Goal: Obtain resource: Download file/media

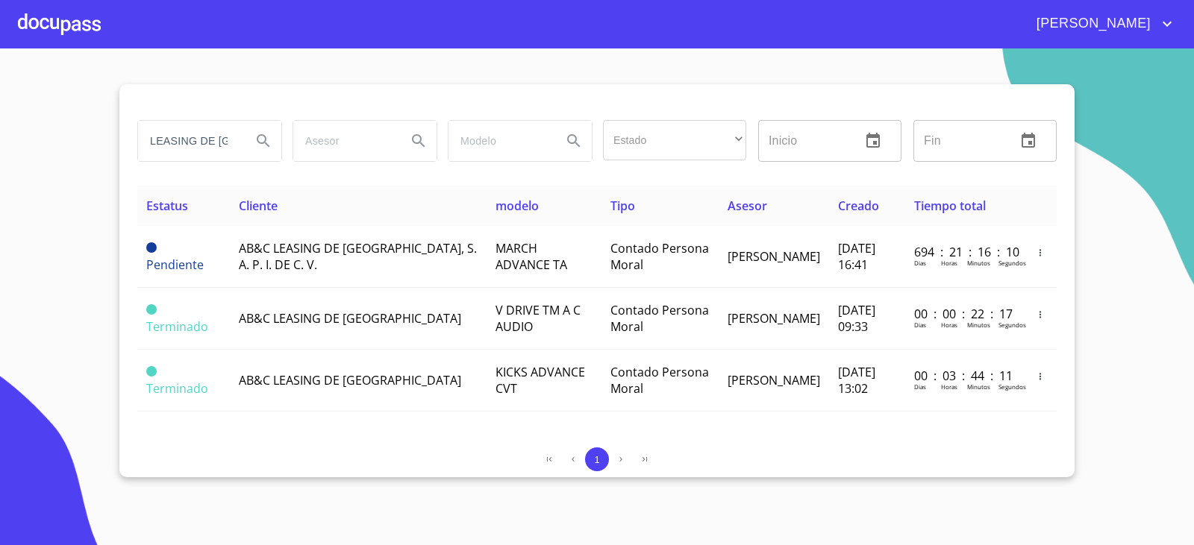
click at [231, 134] on input "LEASING DE [GEOGRAPHIC_DATA]" at bounding box center [188, 141] width 101 height 40
click at [237, 140] on input "LEASING DE [GEOGRAPHIC_DATA]" at bounding box center [188, 141] width 101 height 40
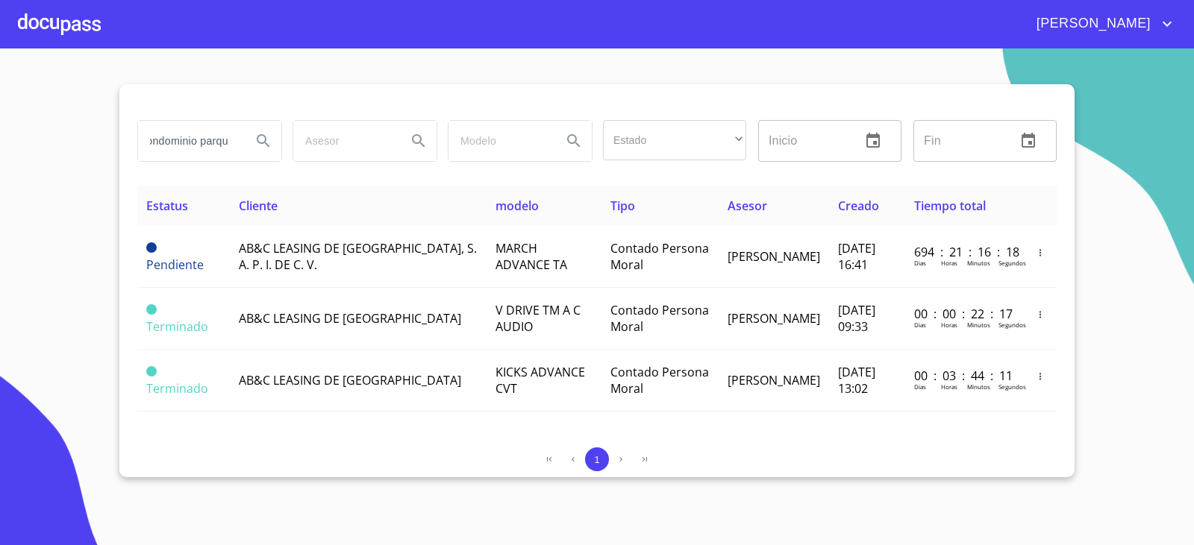
scroll to position [0, 19]
type input "condominio parque"
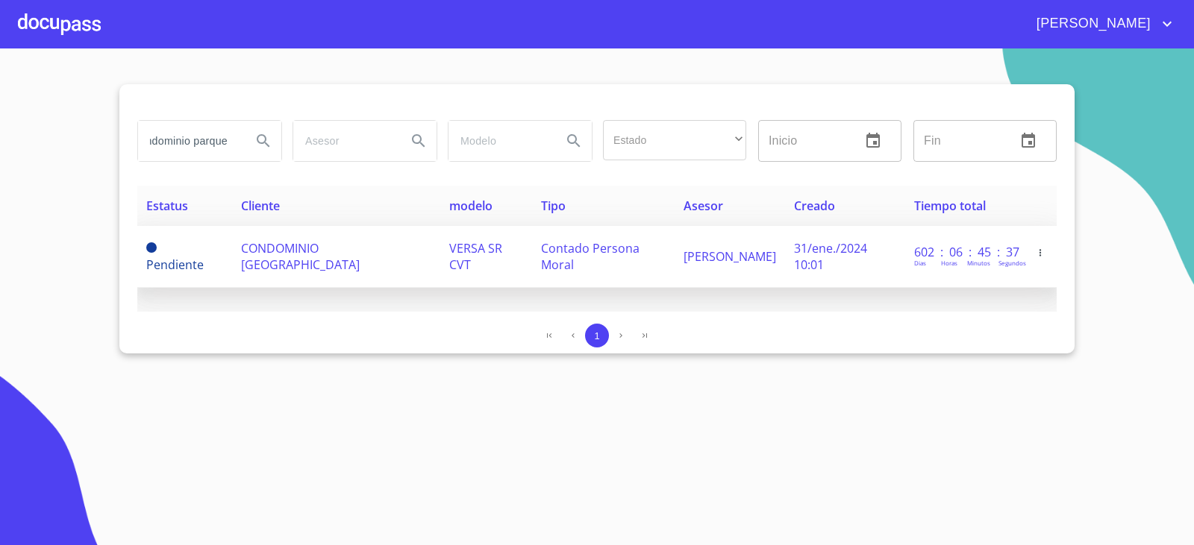
click at [391, 263] on td "CONDOMINIO [GEOGRAPHIC_DATA]" at bounding box center [336, 257] width 208 height 62
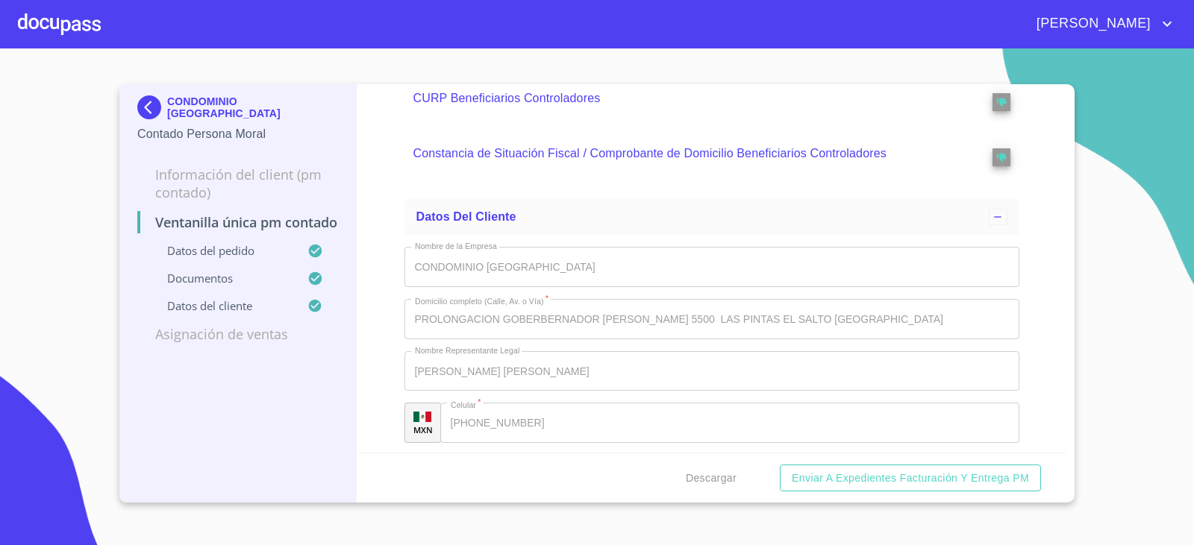
scroll to position [3945, 0]
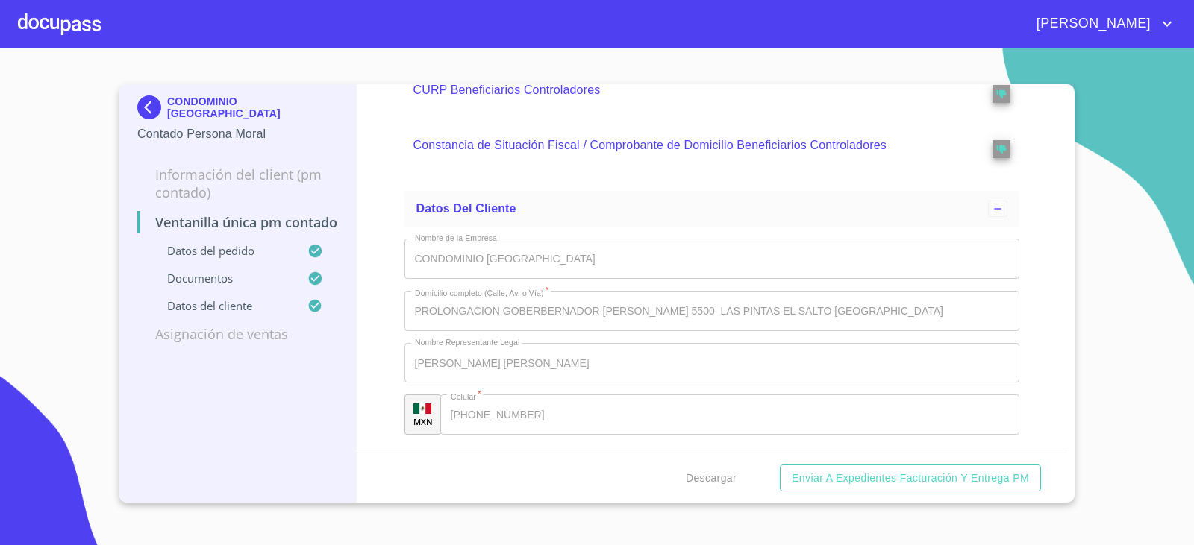
click at [142, 118] on img at bounding box center [152, 108] width 30 height 24
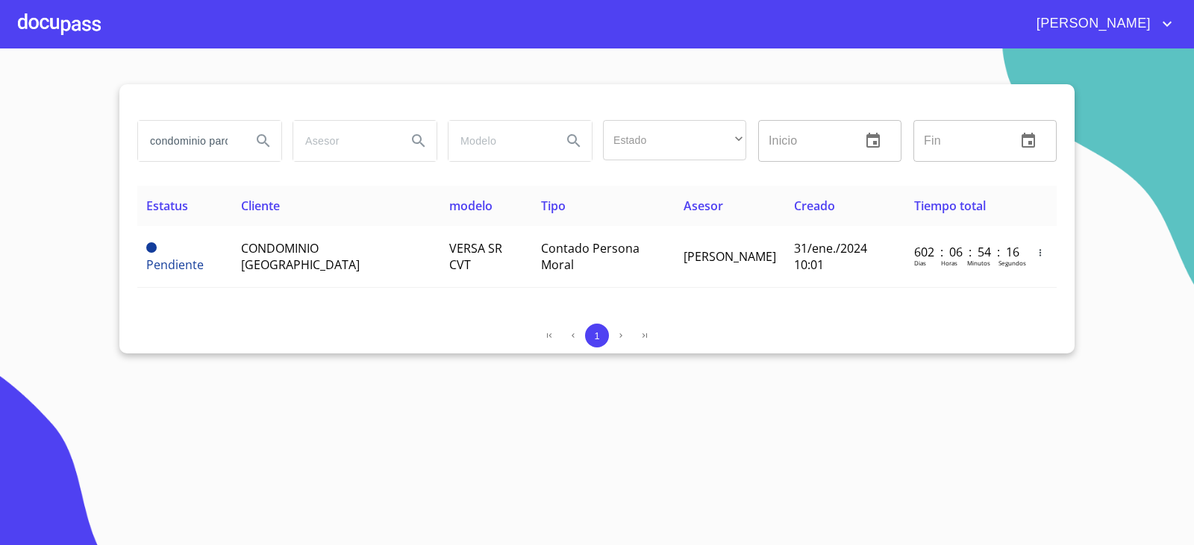
click at [225, 316] on div "condominio parque Estado ​ ​ Inicio ​ Fin ​ Estatus Cliente modelo Tipo Asesor …" at bounding box center [596, 218] width 955 height 269
click at [205, 137] on input "condominio parque" at bounding box center [188, 141] width 101 height 40
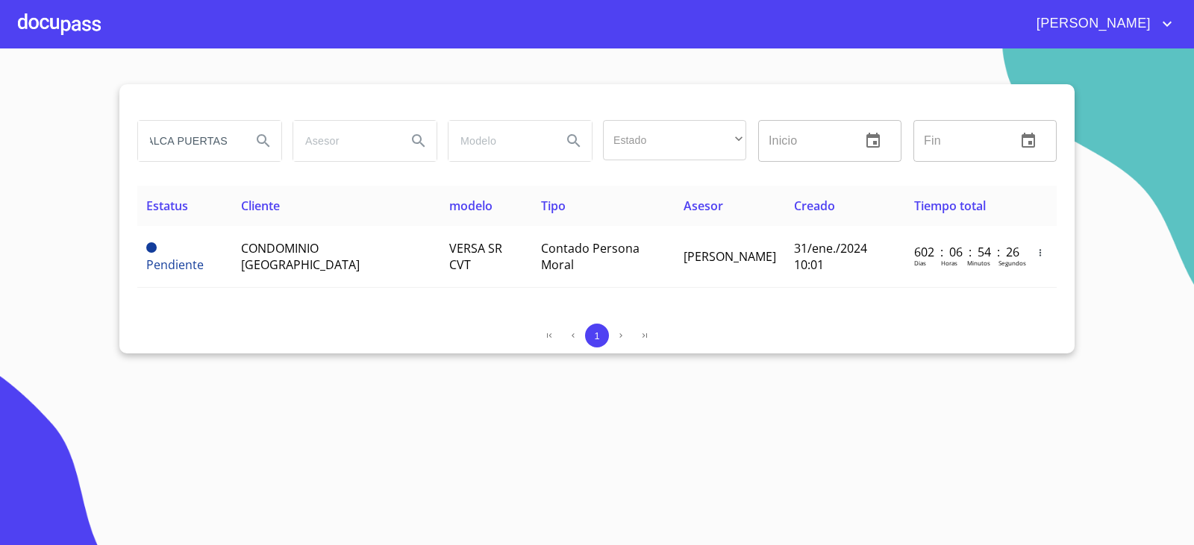
type input "ALCA PUERTAS"
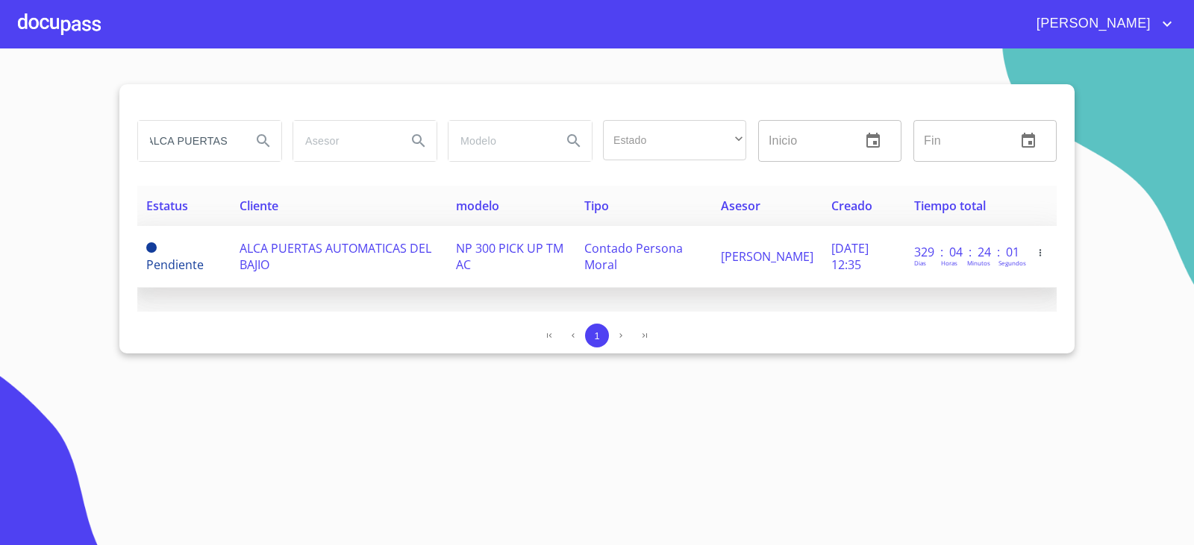
scroll to position [0, 0]
click at [337, 254] on span "ALCA PUERTAS AUTOMATICAS DEL BAJIO" at bounding box center [336, 256] width 192 height 33
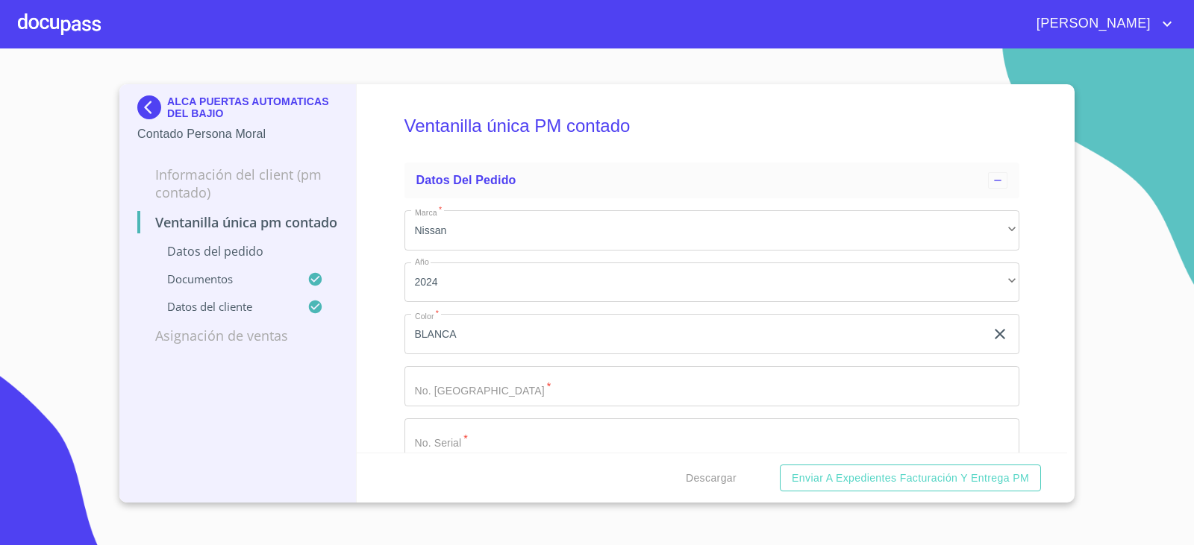
drag, startPoint x: 338, startPoint y: 251, endPoint x: 479, endPoint y: 160, distance: 167.5
click at [479, 160] on ul "Datos del pedido Marca   * Nissan ​ Año 2024 ​ Color   * [PERSON_NAME] ​ No. Pe…" at bounding box center [712, 316] width 616 height 319
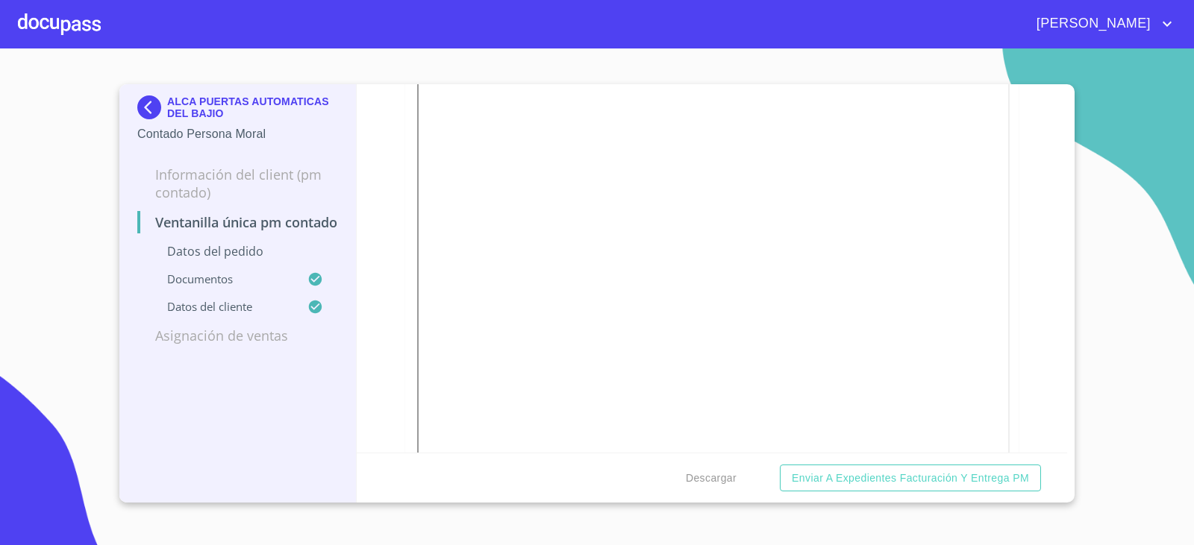
scroll to position [587, 0]
click at [716, 484] on span "Descargar" at bounding box center [711, 478] width 51 height 19
click at [375, 263] on div "Ventanilla única PM contado Datos del pedido Marca   * Nissan ​ Año 2024 ​ Colo…" at bounding box center [712, 268] width 711 height 369
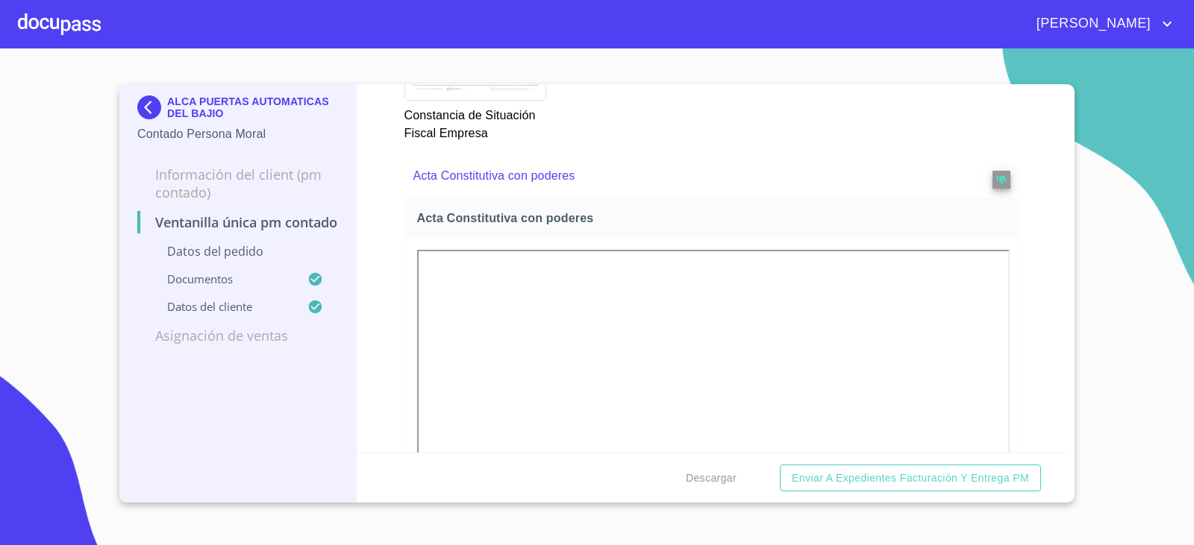
scroll to position [2378, 0]
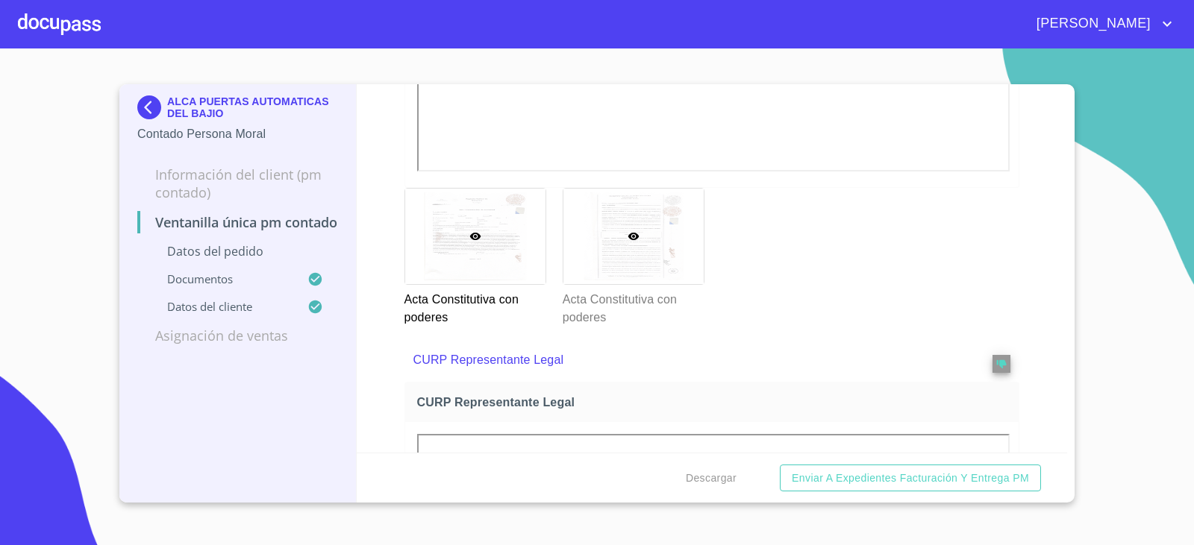
click at [576, 275] on div at bounding box center [633, 237] width 140 height 96
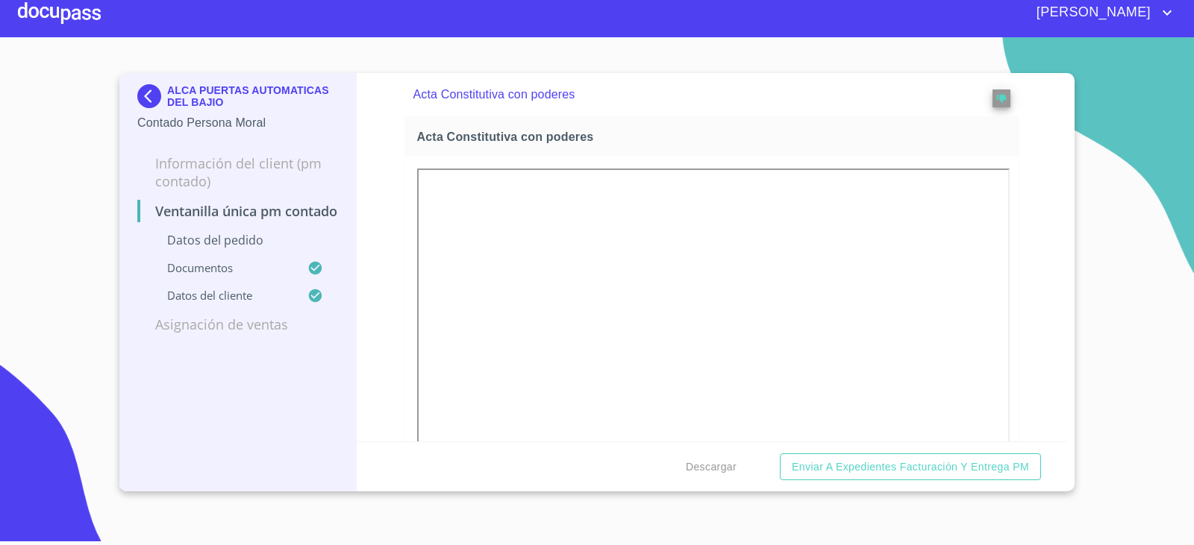
click at [398, 395] on div "Ventanilla única PM contado Datos del pedido Marca   * Nissan ​ Año 2024 ​ Colo…" at bounding box center [712, 257] width 711 height 369
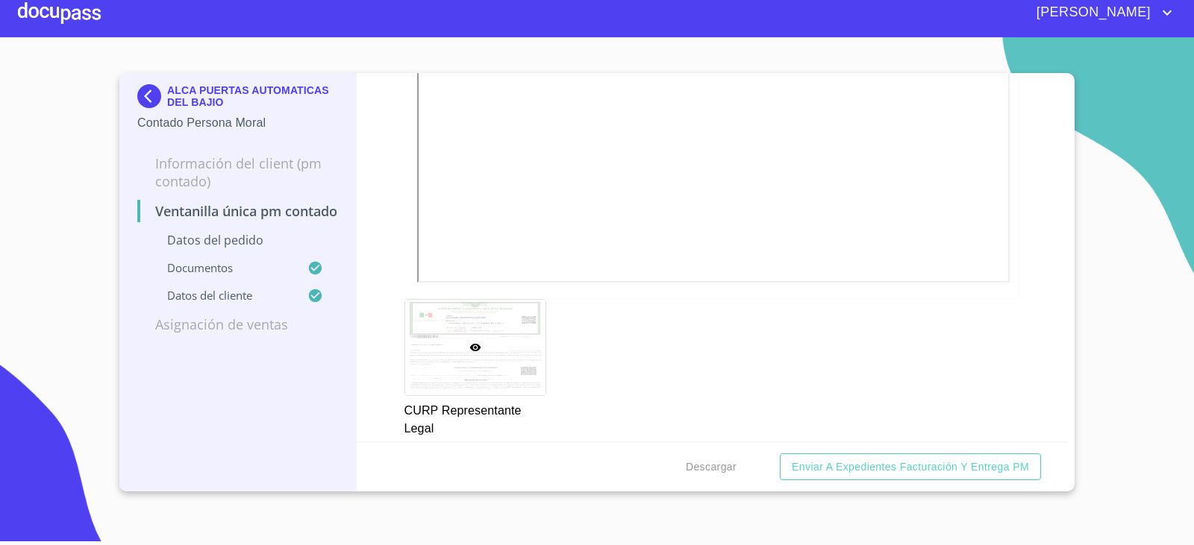
scroll to position [3386, 0]
